Goal: Task Accomplishment & Management: Use online tool/utility

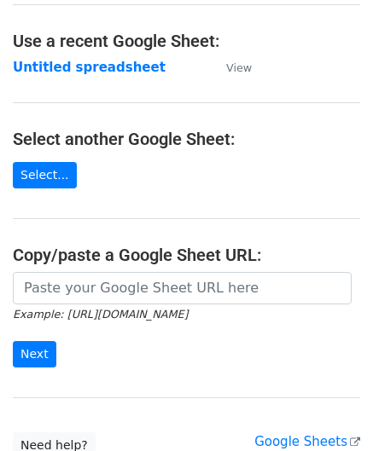
scroll to position [85, 0]
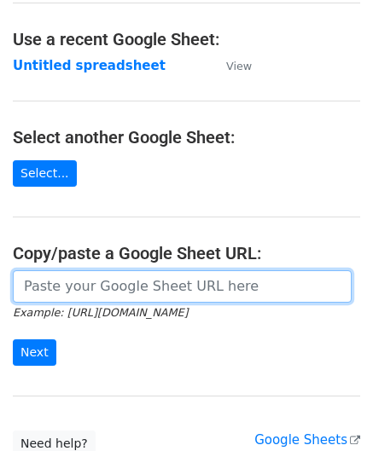
click at [66, 282] on input "url" at bounding box center [182, 286] width 339 height 32
paste input "[URL][DOMAIN_NAME]"
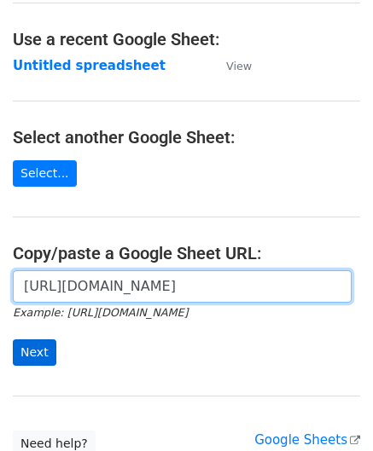
type input "[URL][DOMAIN_NAME]"
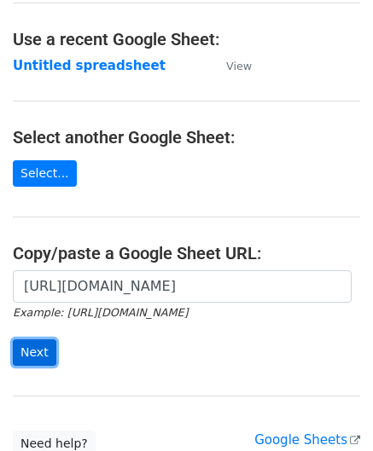
click at [39, 350] on input "Next" at bounding box center [35, 353] width 44 height 26
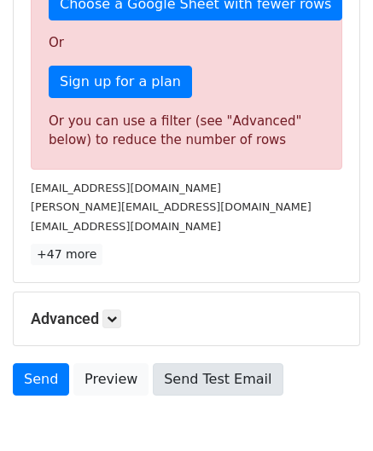
scroll to position [573, 0]
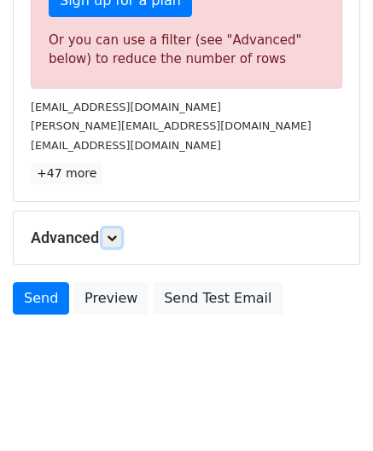
drag, startPoint x: 114, startPoint y: 230, endPoint x: 136, endPoint y: 263, distance: 38.8
click at [114, 233] on icon at bounding box center [112, 238] width 10 height 10
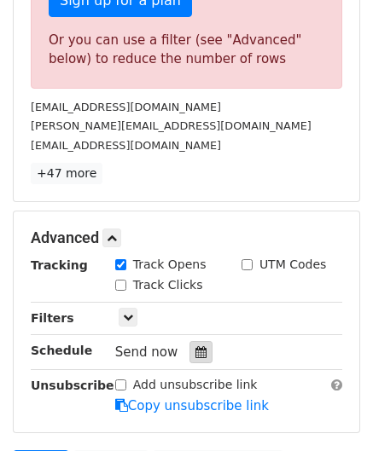
click at [195, 347] on icon at bounding box center [200, 352] width 11 height 12
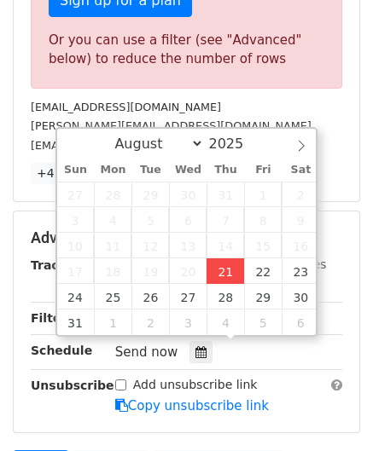
type input "2025-08-21 12:00"
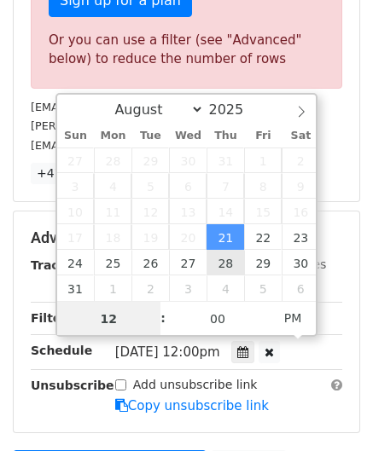
scroll to position [464, 0]
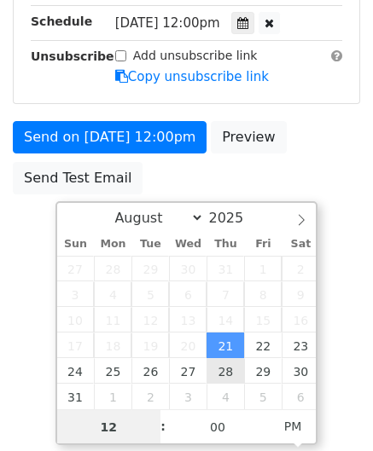
type input "7"
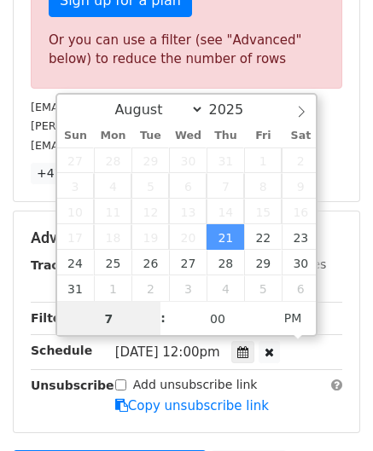
drag, startPoint x: 102, startPoint y: 321, endPoint x: 44, endPoint y: 332, distance: 59.9
click at [26, 334] on body "New Campaign Daily emails left: 0 Google Sheet: Untitled spreadsheet Variables …" at bounding box center [186, 20] width 373 height 1160
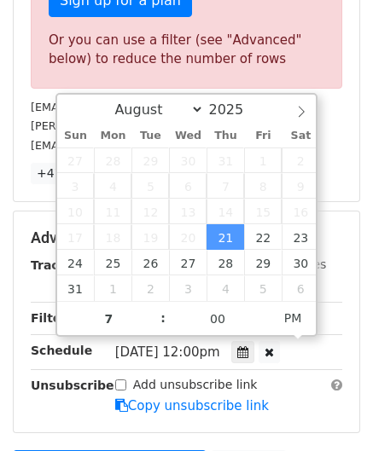
type input "2025-08-21 19:00"
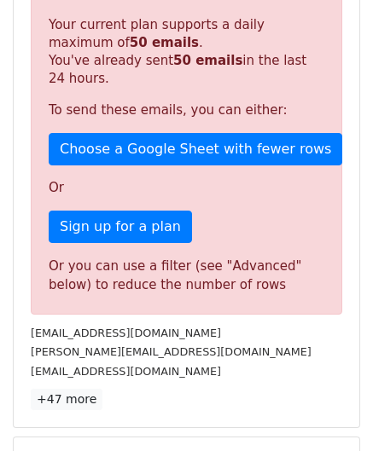
scroll to position [662, 0]
